Goal: Complete application form: Complete application form

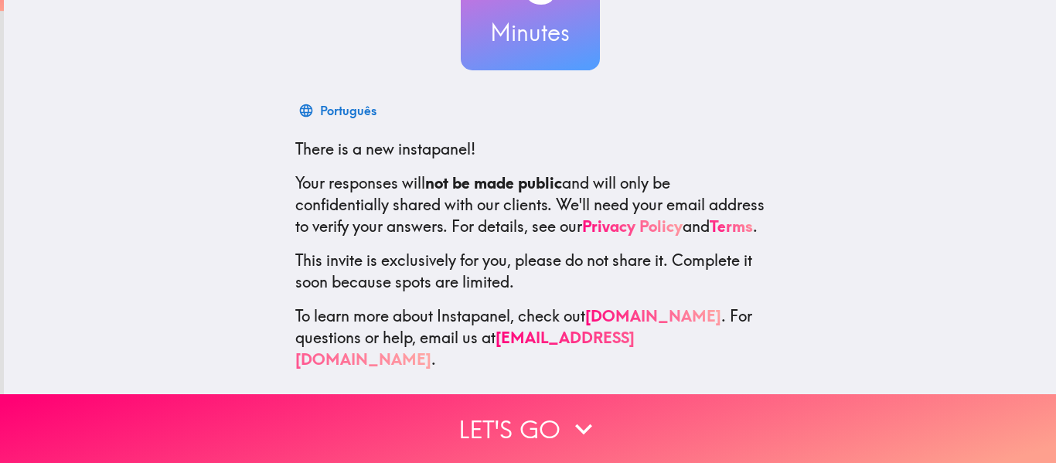
scroll to position [180, 0]
click at [469, 370] on div "~ 3 Minutes Català There is a new instapanel! Your responses will not be made p…" at bounding box center [530, 112] width 1052 height 563
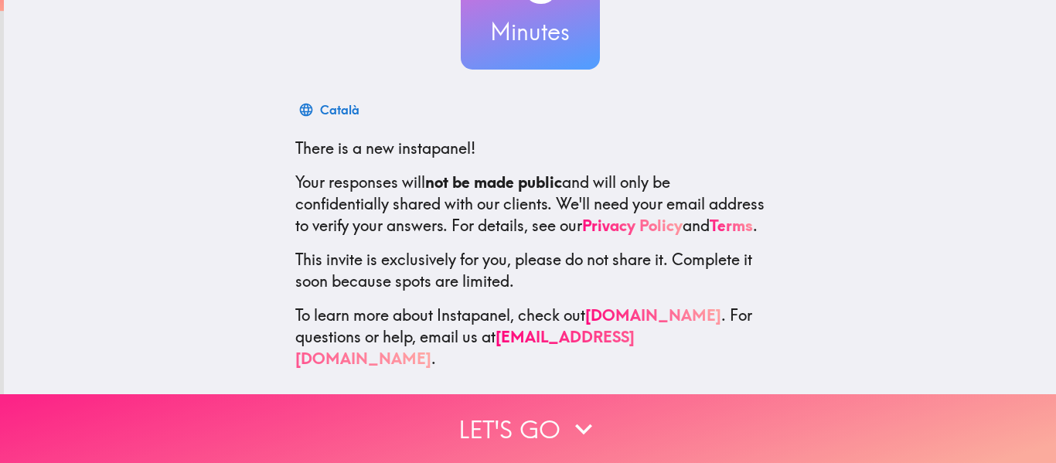
click at [590, 418] on icon "button" at bounding box center [584, 429] width 34 height 34
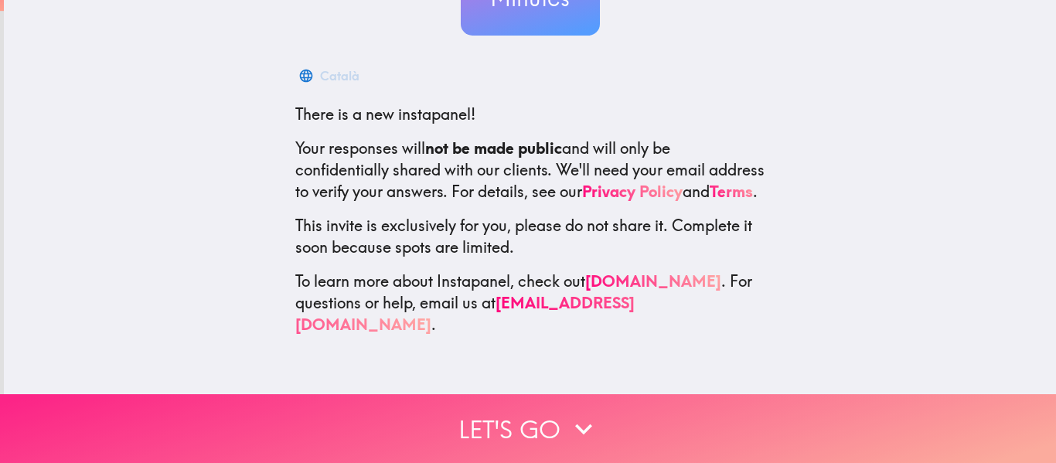
scroll to position [0, 0]
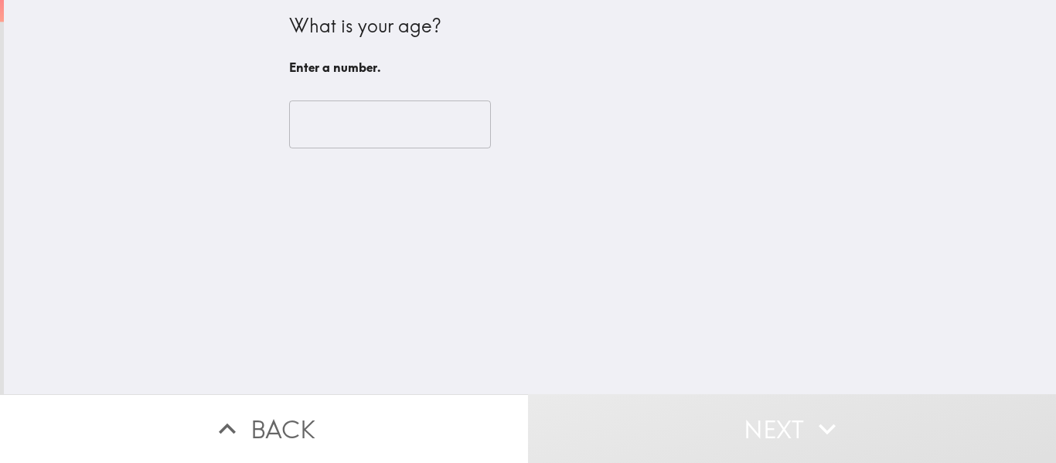
click at [349, 120] on input "number" at bounding box center [390, 125] width 202 height 48
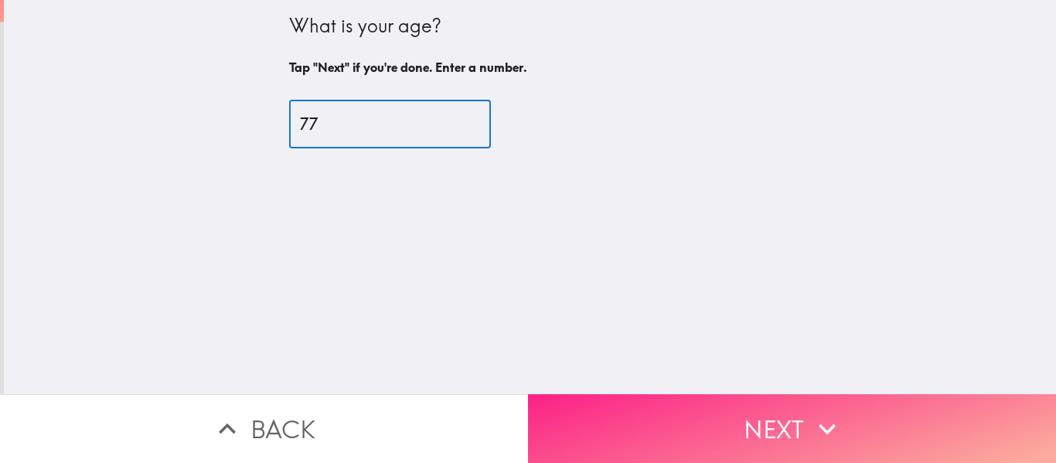
type input "77"
click at [779, 416] on button "Next" at bounding box center [792, 428] width 528 height 69
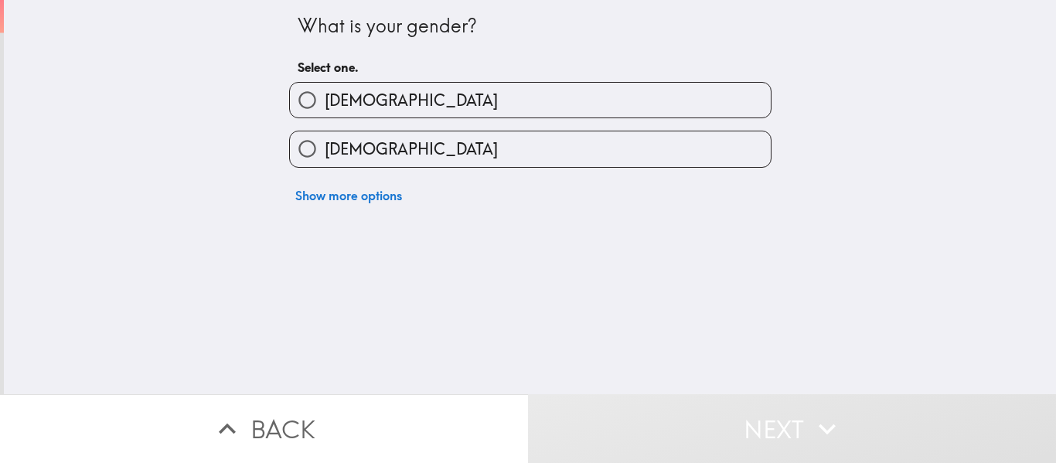
click at [299, 138] on input "[DEMOGRAPHIC_DATA]" at bounding box center [307, 148] width 35 height 35
radio input "true"
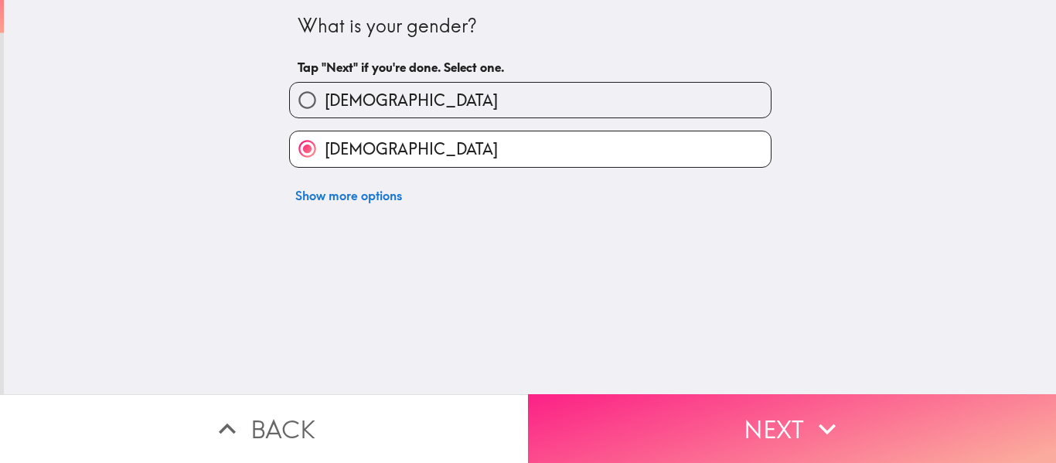
click at [768, 418] on button "Next" at bounding box center [792, 428] width 528 height 69
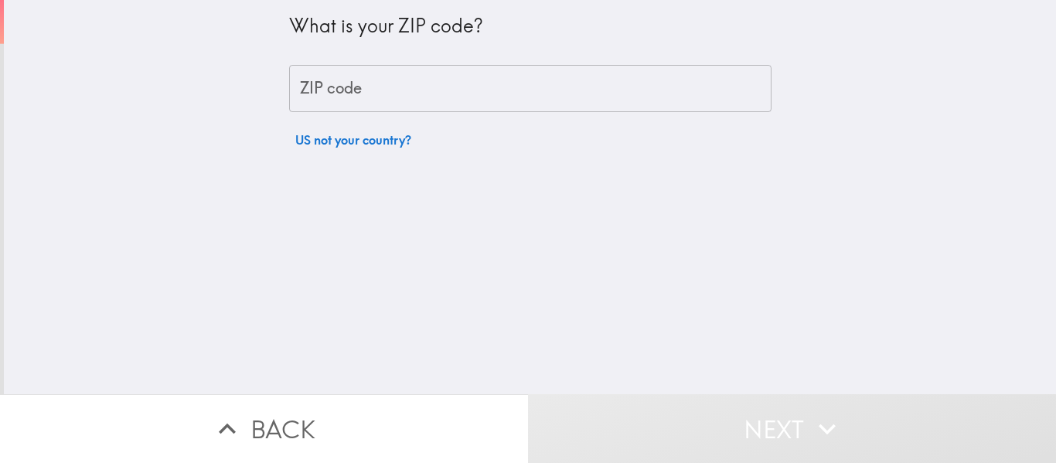
click at [341, 84] on div "ZIP code ZIP code" at bounding box center [530, 89] width 482 height 48
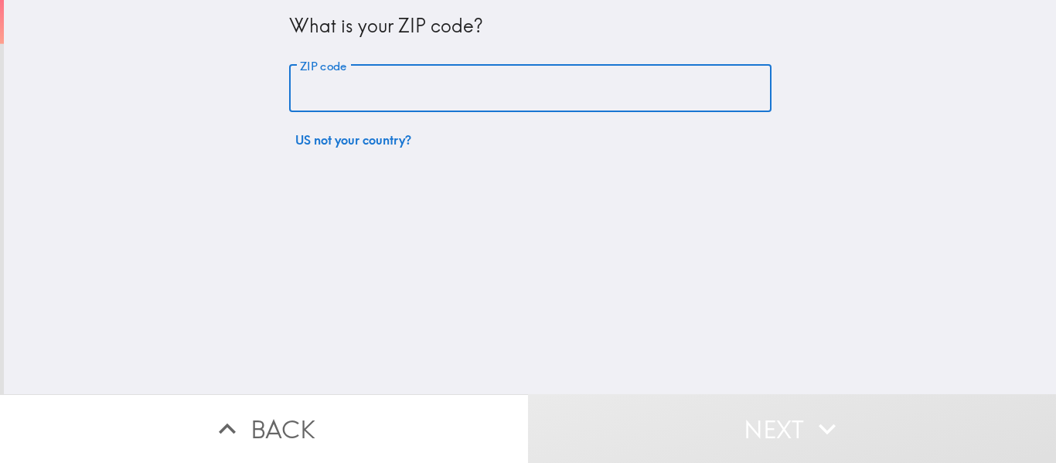
type input "07304"
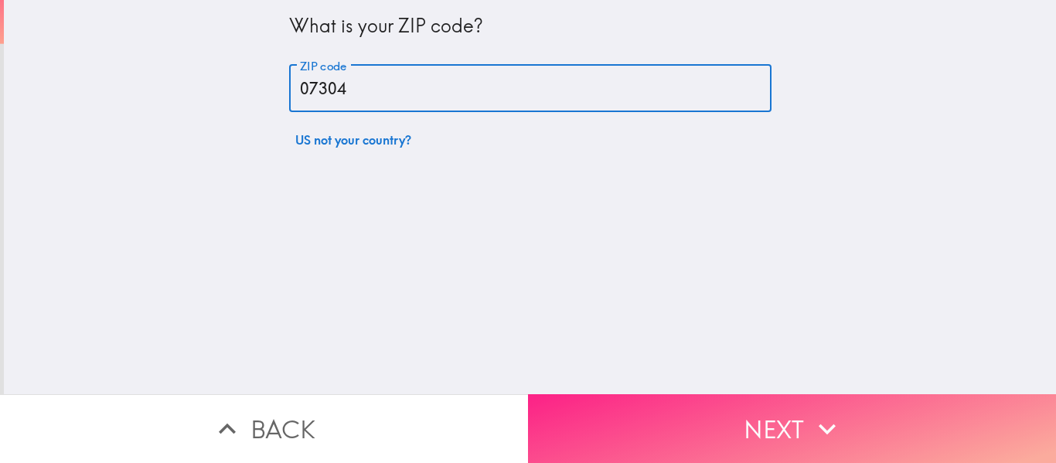
click at [769, 415] on button "Next" at bounding box center [792, 428] width 528 height 69
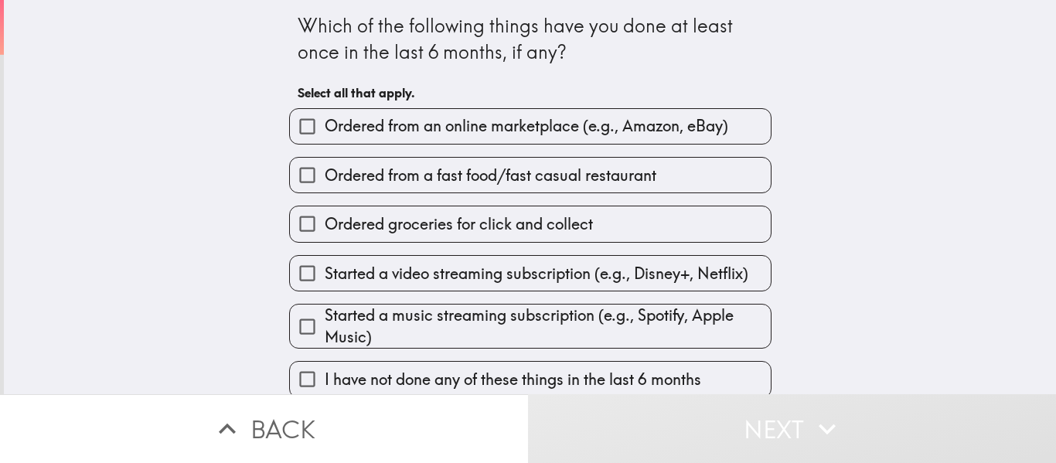
click at [299, 114] on input "Ordered from an online marketplace (e.g., Amazon, eBay)" at bounding box center [307, 126] width 35 height 35
checkbox input "true"
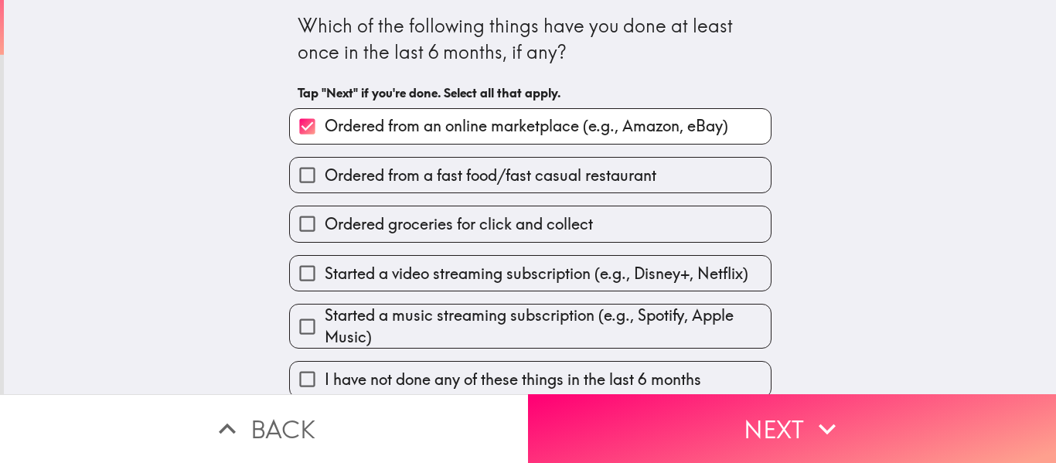
scroll to position [15, 0]
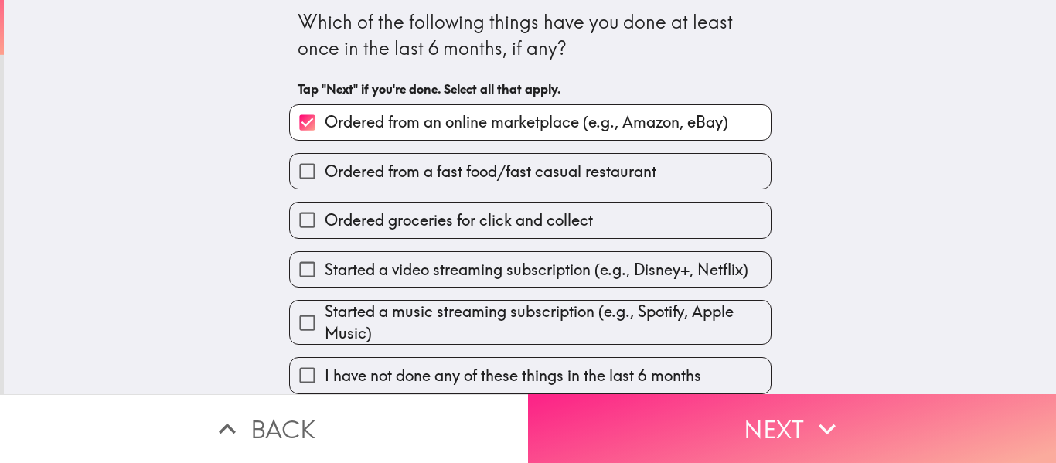
click at [755, 424] on button "Next" at bounding box center [792, 428] width 528 height 69
